Goal: Navigation & Orientation: Find specific page/section

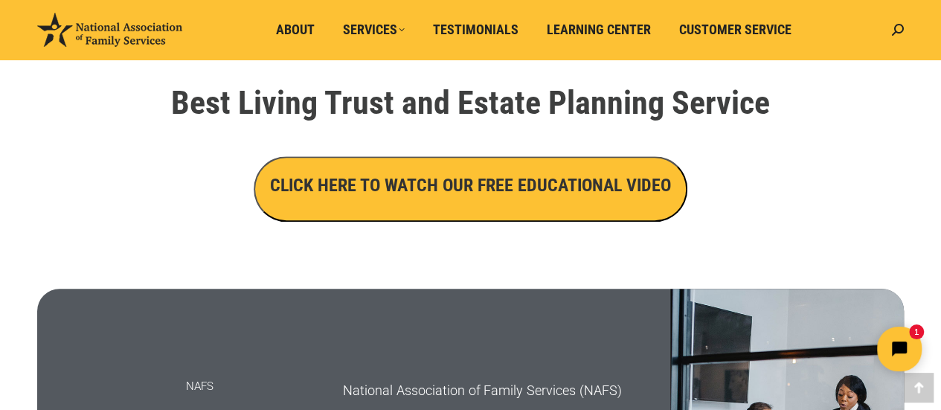
scroll to position [446, 0]
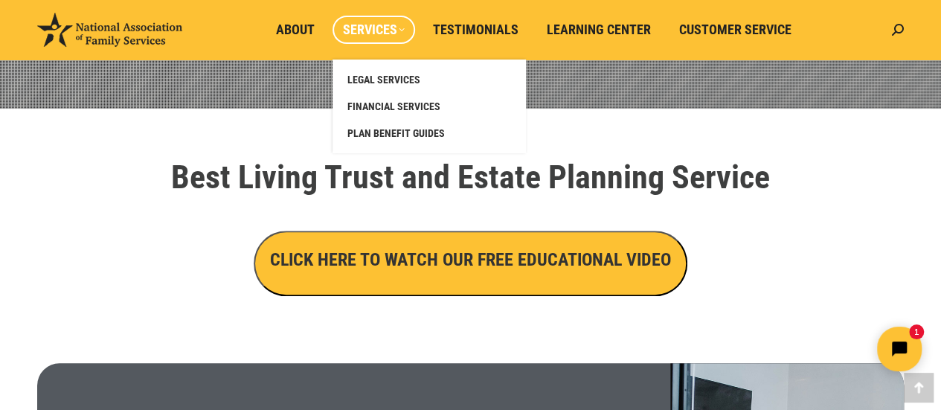
click at [402, 30] on span "Services" at bounding box center [374, 30] width 62 height 16
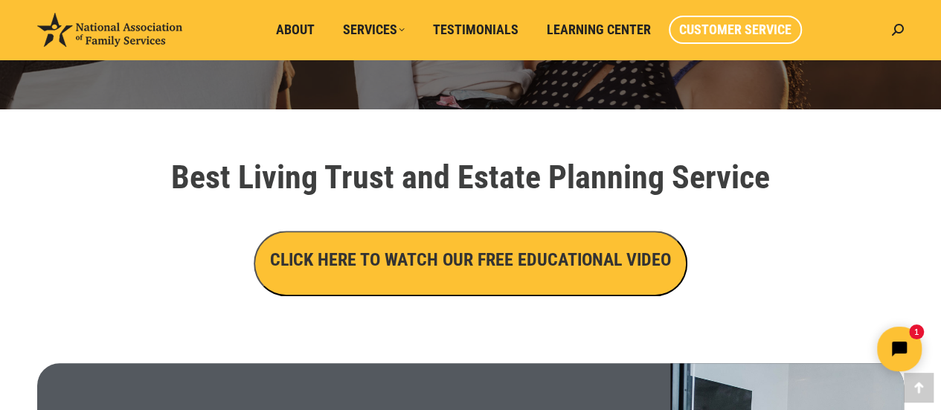
click at [711, 32] on span "Customer Service" at bounding box center [735, 30] width 112 height 16
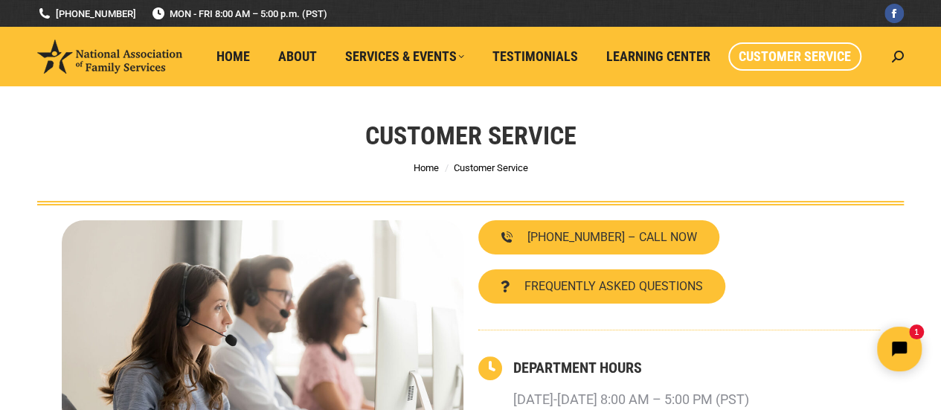
drag, startPoint x: 833, startPoint y: 1, endPoint x: 162, endPoint y: 124, distance: 682.0
click at [162, 124] on div "Customer Service You are here: Home Customer Service" at bounding box center [470, 145] width 941 height 119
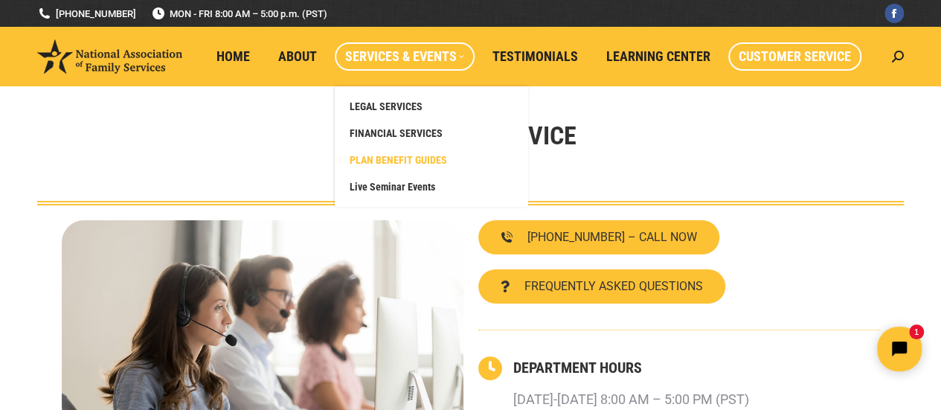
click at [434, 161] on span "PLAN BENEFIT GUIDES" at bounding box center [398, 159] width 97 height 13
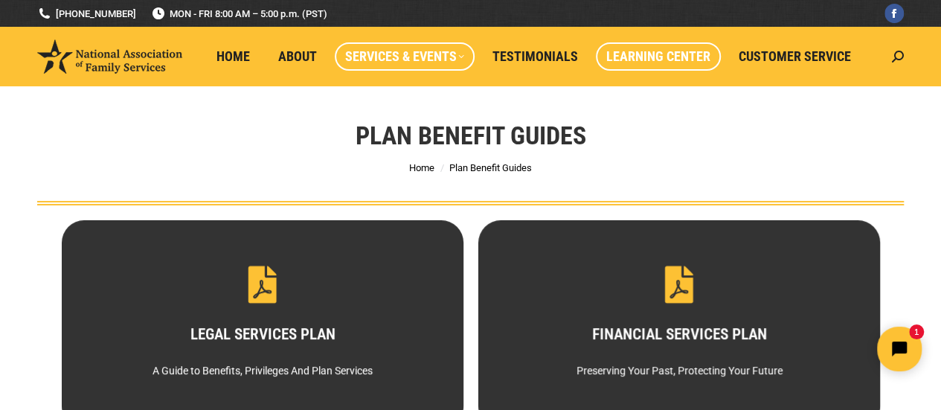
click at [651, 57] on span "Learning Center" at bounding box center [658, 56] width 104 height 16
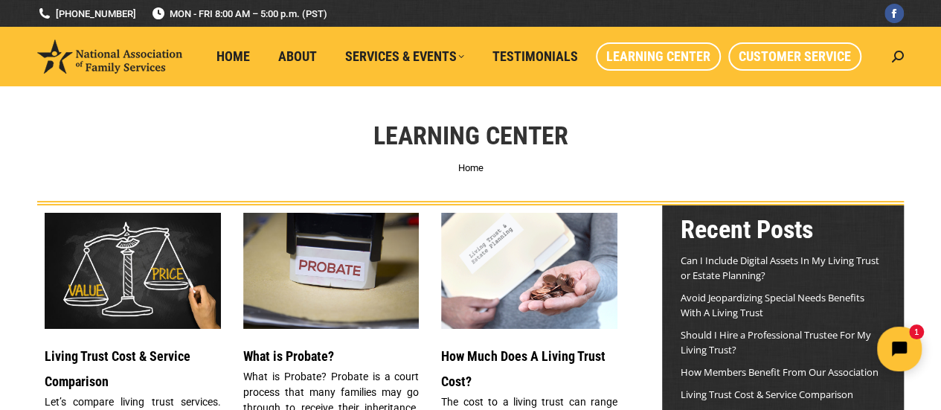
click at [761, 57] on span "Customer Service" at bounding box center [794, 56] width 112 height 16
